Goal: Task Accomplishment & Management: Use online tool/utility

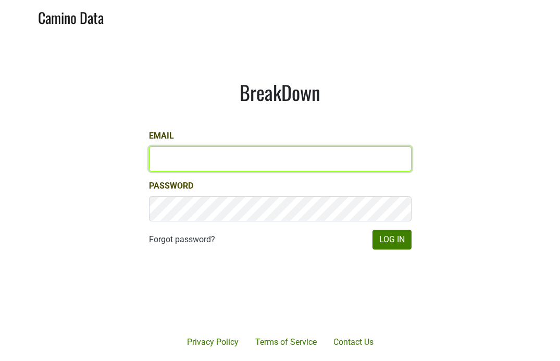
click at [226, 155] on input "Email" at bounding box center [280, 158] width 263 height 25
type input "[EMAIL_ADDRESS][DOMAIN_NAME]"
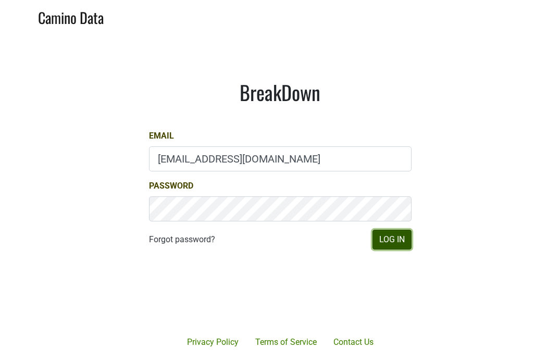
click at [390, 241] on button "Log In" at bounding box center [391, 240] width 39 height 20
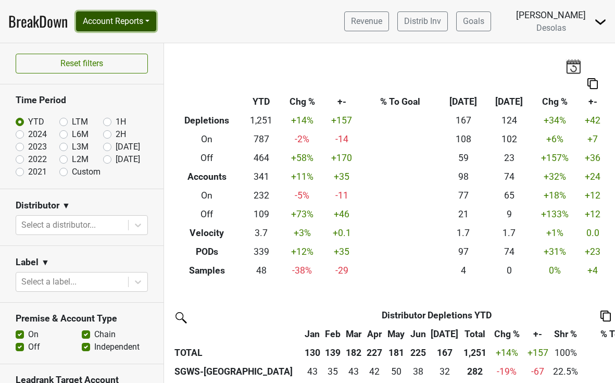
click at [141, 22] on button "Account Reports" at bounding box center [116, 21] width 80 height 20
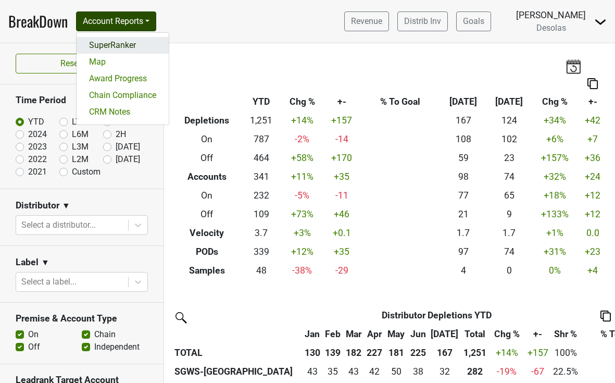
click at [138, 51] on link "SuperRanker" at bounding box center [123, 45] width 92 height 17
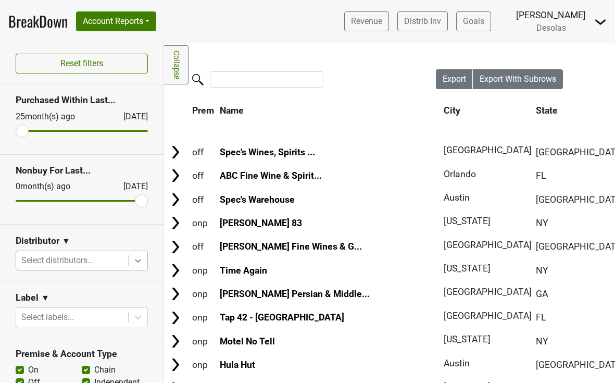
click at [136, 261] on icon at bounding box center [138, 261] width 6 height 4
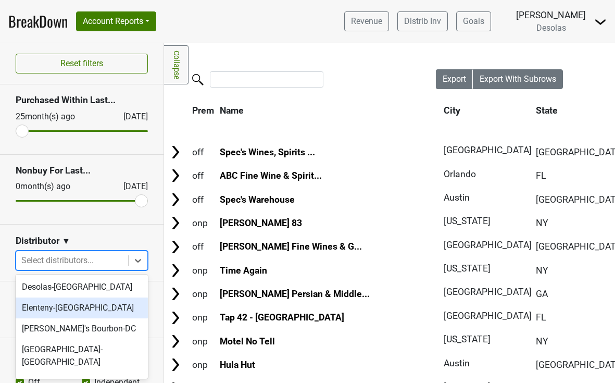
click at [99, 308] on div "Elenteny-NY" at bounding box center [82, 307] width 132 height 21
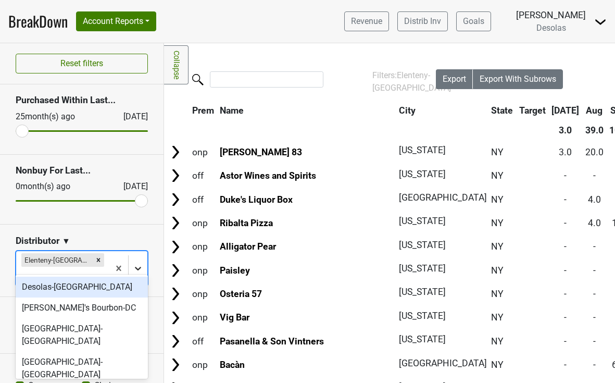
click at [141, 263] on icon at bounding box center [138, 268] width 10 height 10
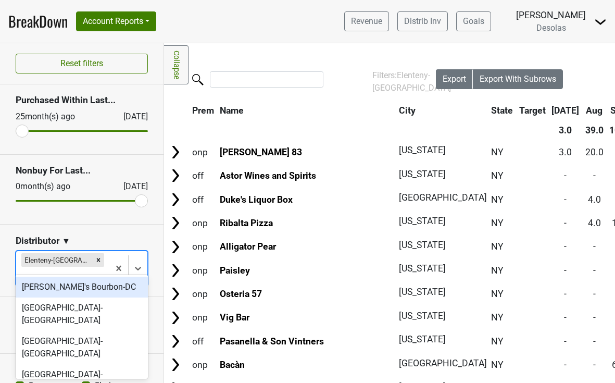
scroll to position [23, 0]
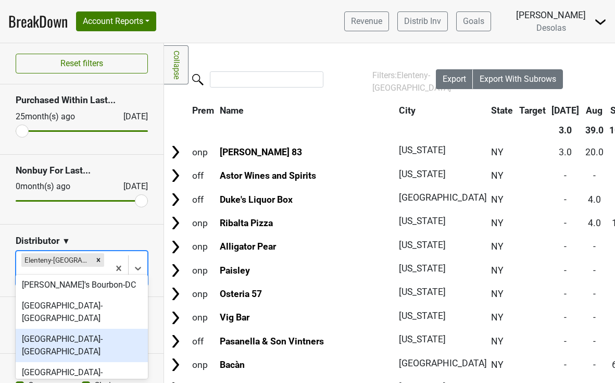
click at [93, 329] on div "Park Street-FL" at bounding box center [82, 345] width 132 height 33
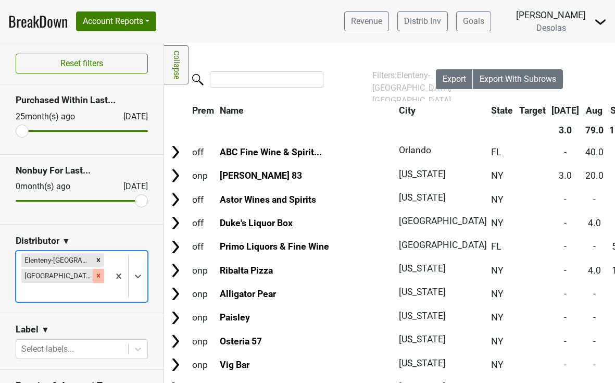
click at [97, 276] on icon "Remove Park Street-FL" at bounding box center [99, 276] width 4 height 4
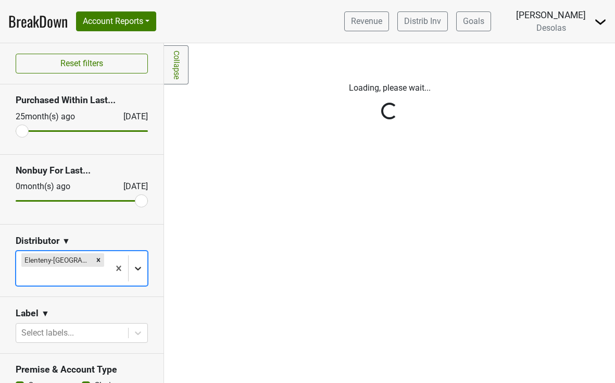
click at [144, 259] on div at bounding box center [138, 268] width 19 height 19
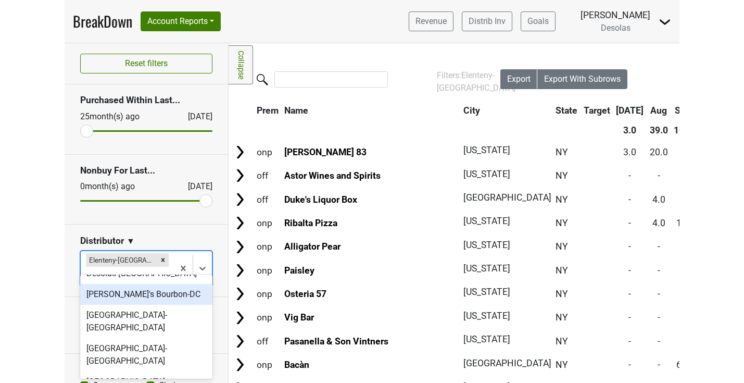
scroll to position [19, 0]
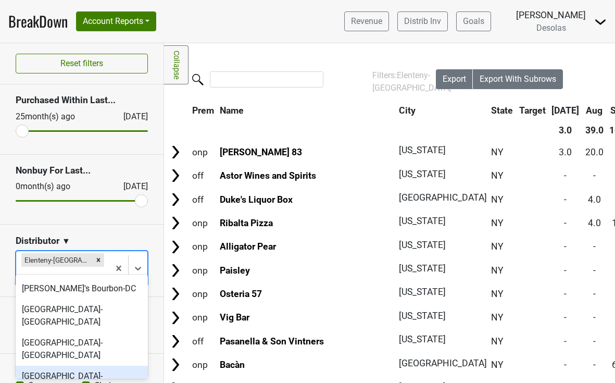
click at [90, 366] on div "Park Street-NY" at bounding box center [82, 382] width 132 height 33
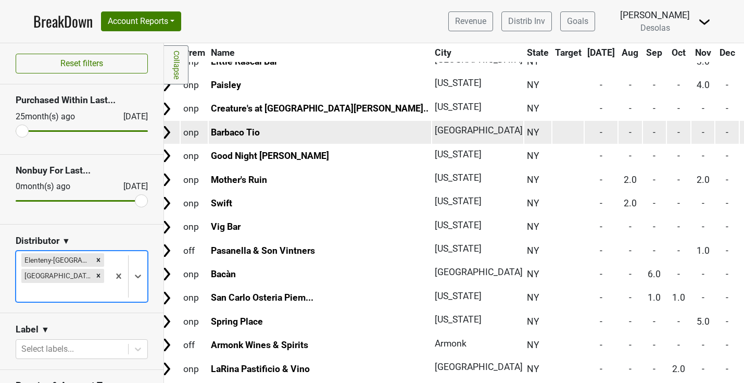
scroll to position [398, 0]
